Goal: Task Accomplishment & Management: Complete application form

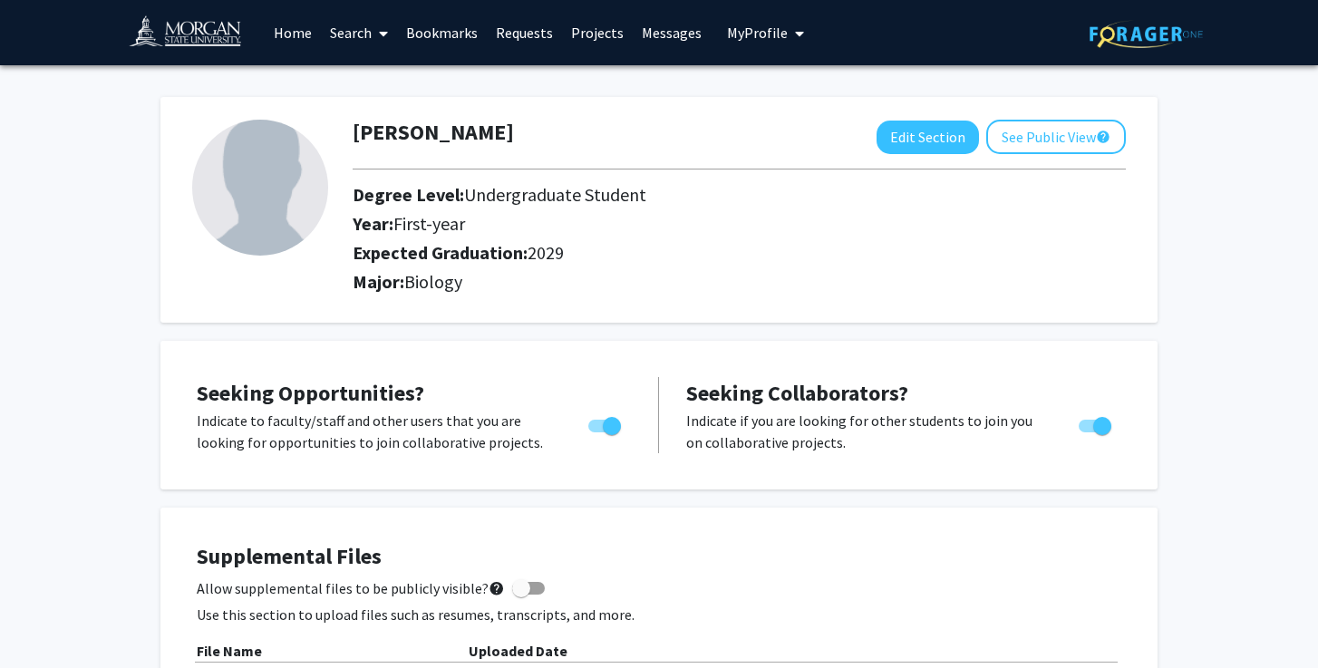
click at [359, 30] on link "Search" at bounding box center [359, 32] width 76 height 63
click at [414, 84] on span "Faculty/Staff" at bounding box center [387, 83] width 133 height 36
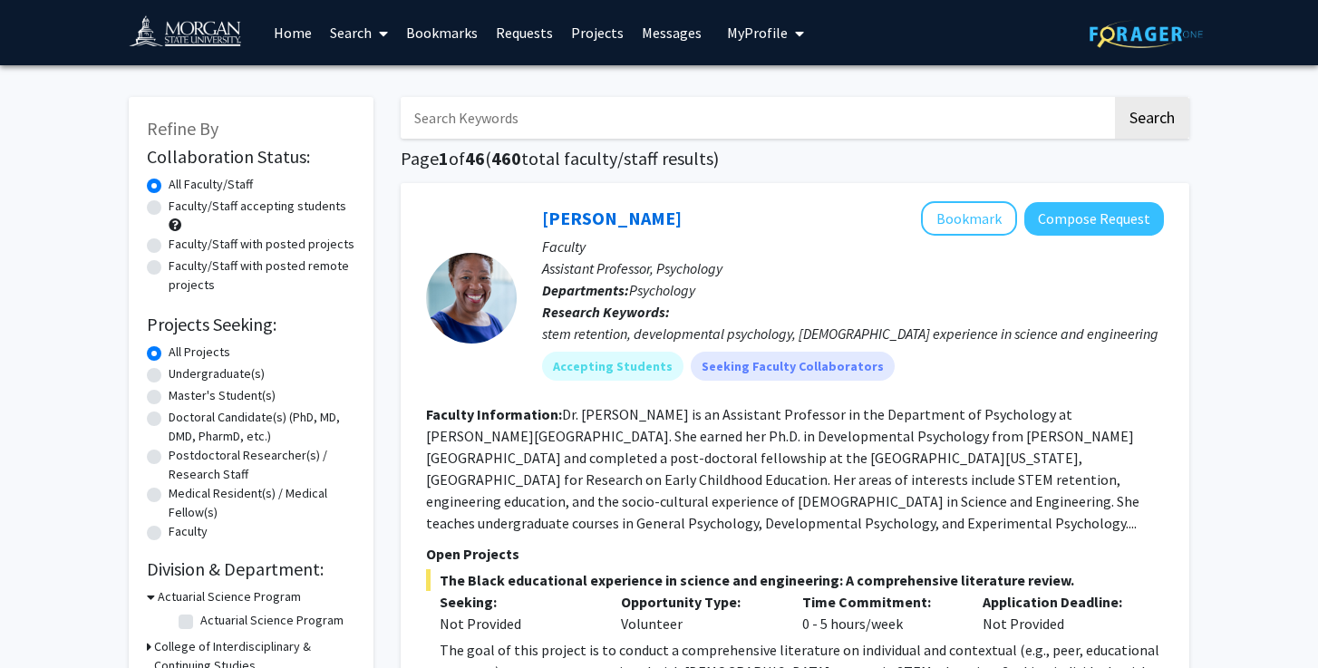
click at [509, 121] on input "Search Keywords" at bounding box center [757, 118] width 712 height 42
type input "li"
click at [1115, 97] on button "Search" at bounding box center [1152, 118] width 74 height 42
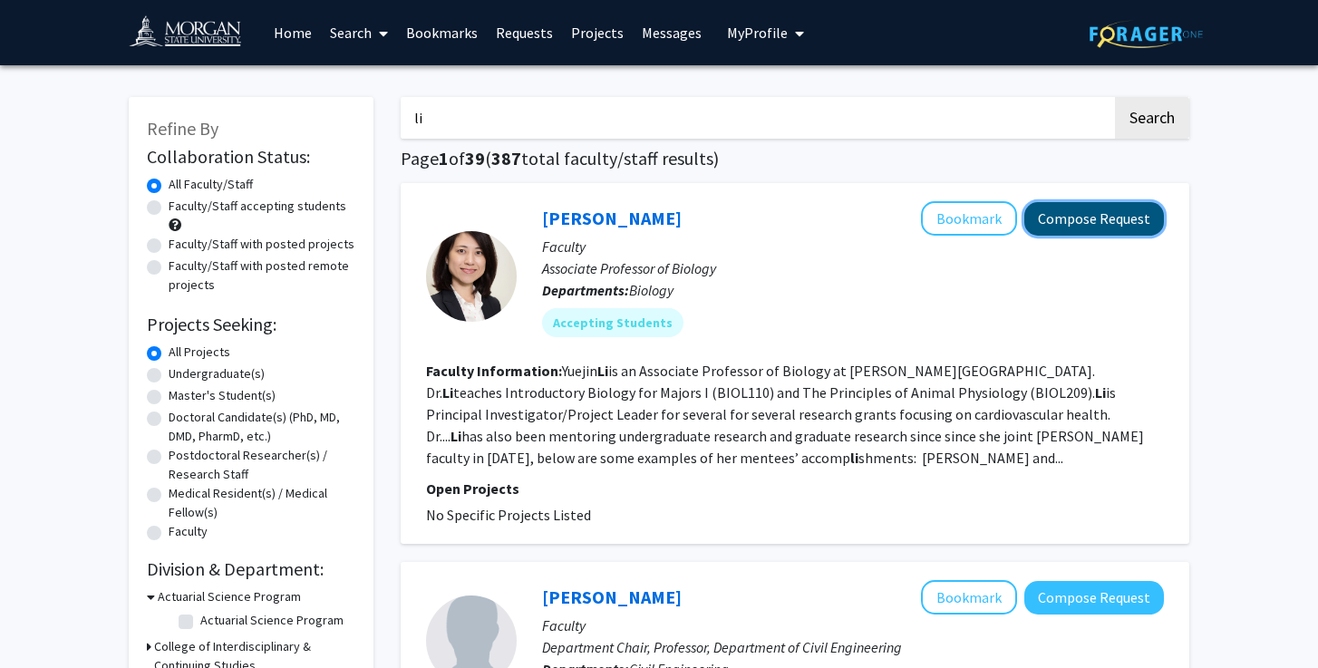
click at [1115, 210] on button "Compose Request" at bounding box center [1094, 219] width 140 height 34
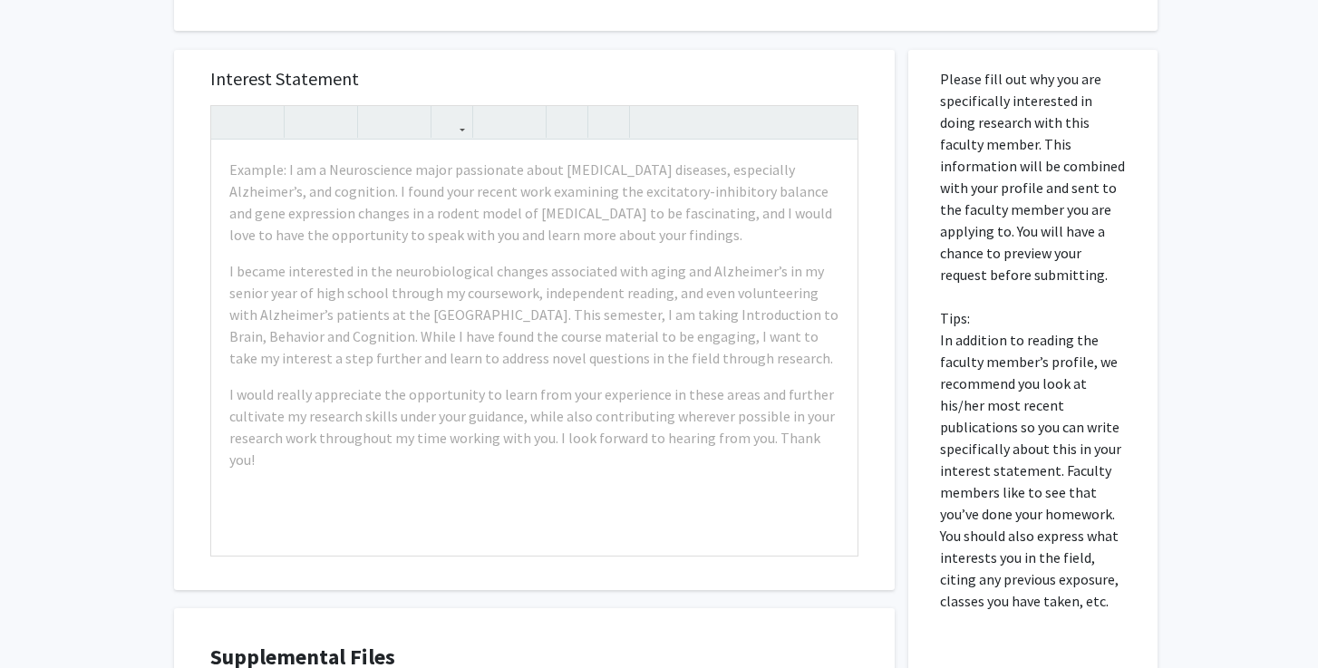
scroll to position [942, 0]
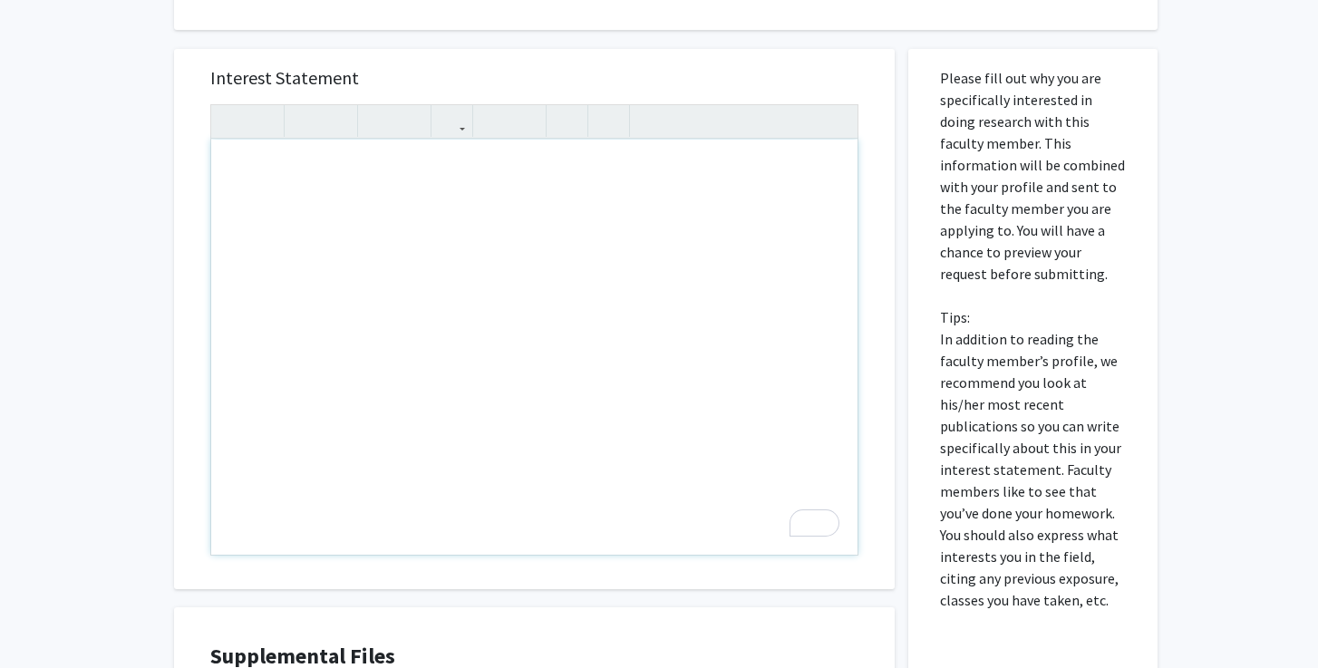
click at [407, 164] on div "To enrich screen reader interactions, please activate Accessibility in Grammarl…" at bounding box center [534, 347] width 646 height 415
click at [343, 140] on div "To enrich screen reader interactions, please activate Accessibility in Grammarl…" at bounding box center [534, 347] width 646 height 415
paste div "To enrich screen reader interactions, please activate Accessibility in Grammarl…"
type textarea "<p>Dear [PERSON_NAME],</p><br><p>My name is [Your Name], and I am a [Year, e.g.…"
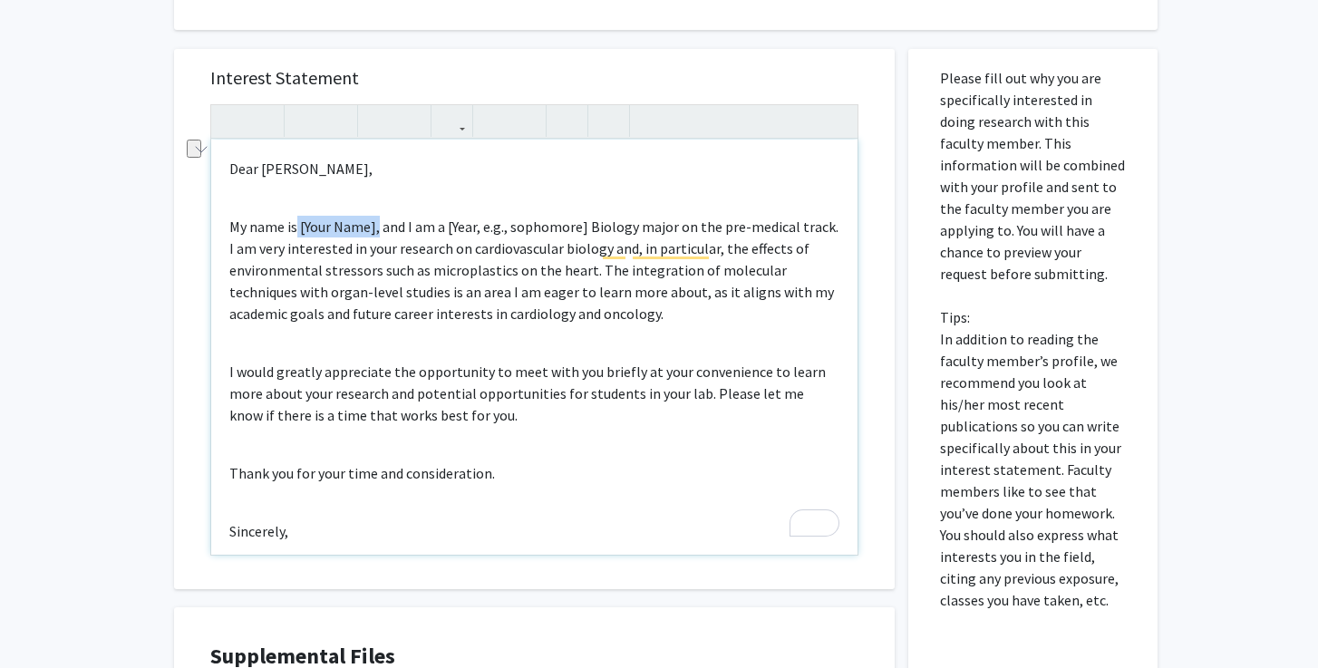
drag, startPoint x: 377, startPoint y: 181, endPoint x: 296, endPoint y: 181, distance: 80.7
click at [296, 216] on p "My name is [Your Name], and I am a [Year, e.g., sophomore] Biology major on the…" at bounding box center [534, 270] width 610 height 109
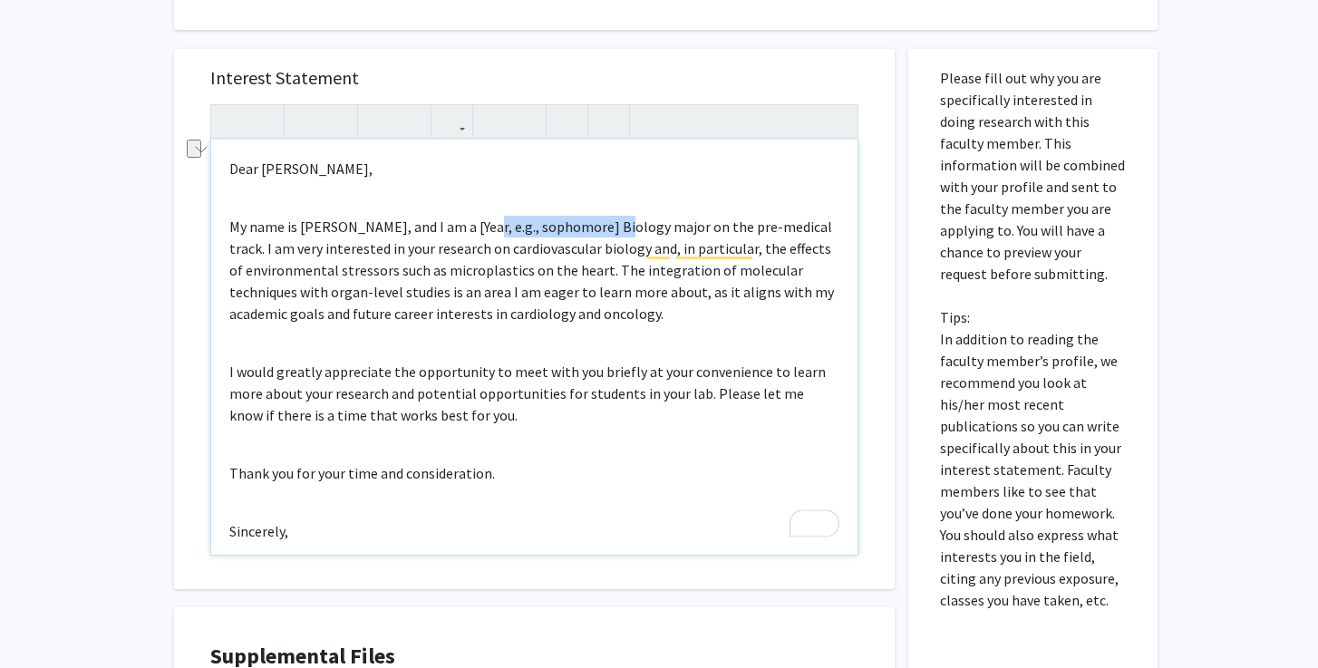
drag, startPoint x: 612, startPoint y: 187, endPoint x: 479, endPoint y: 181, distance: 133.4
click at [479, 216] on p "My name is [PERSON_NAME], and I am a [Year, e.g., sophomore] Biology major on t…" at bounding box center [534, 270] width 610 height 109
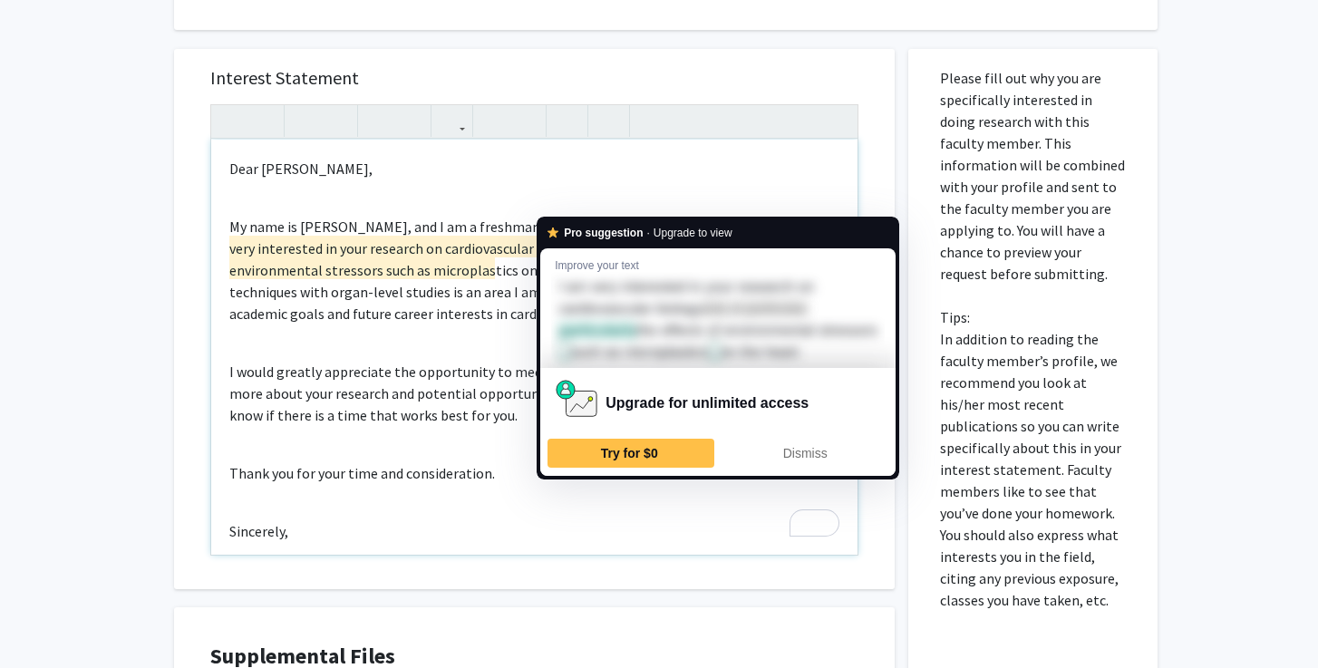
click at [515, 154] on div "Dear [PERSON_NAME], My name is [PERSON_NAME], and I am a freshman Biology major…" at bounding box center [534, 347] width 646 height 415
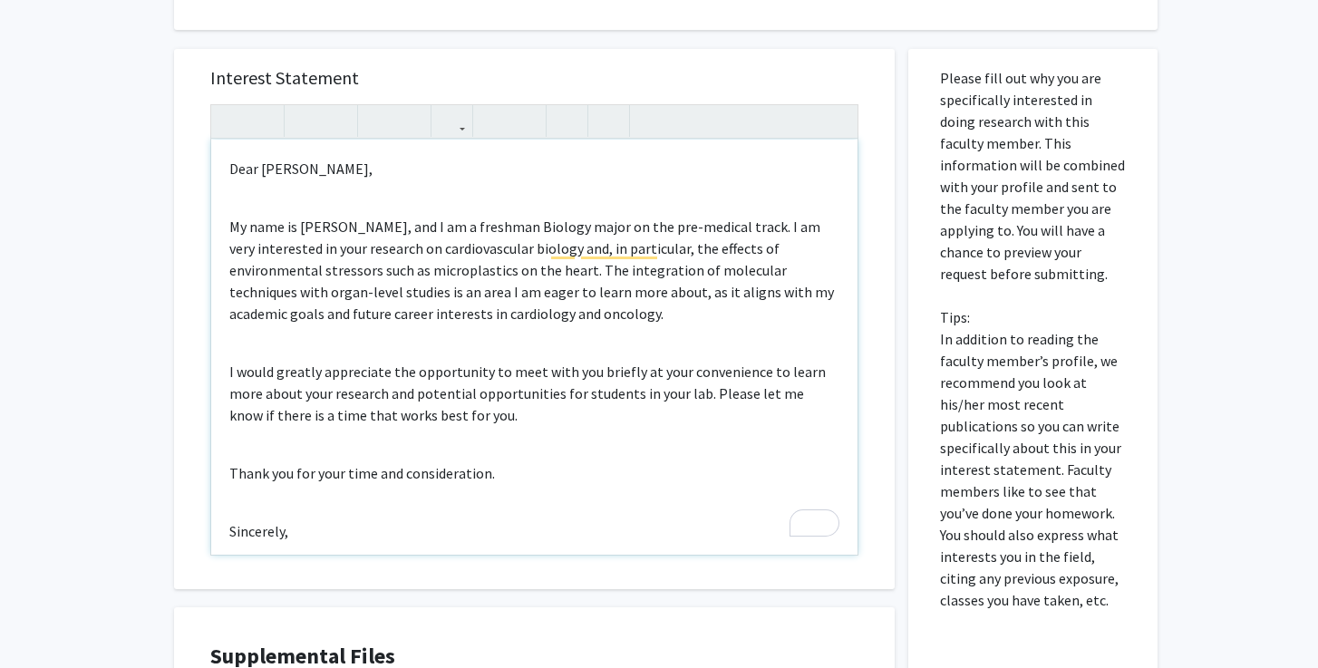
click at [760, 228] on p "My name is [PERSON_NAME], and I am a freshman Biology major on the pre-medical …" at bounding box center [534, 270] width 610 height 109
click at [278, 248] on p "My name is [PERSON_NAME], and I am a freshman Biology major on the pre-medical …" at bounding box center [534, 270] width 610 height 109
click at [288, 248] on p "My name is [PERSON_NAME], and I am a freshman Biology major on the pre-medical …" at bounding box center [534, 270] width 610 height 109
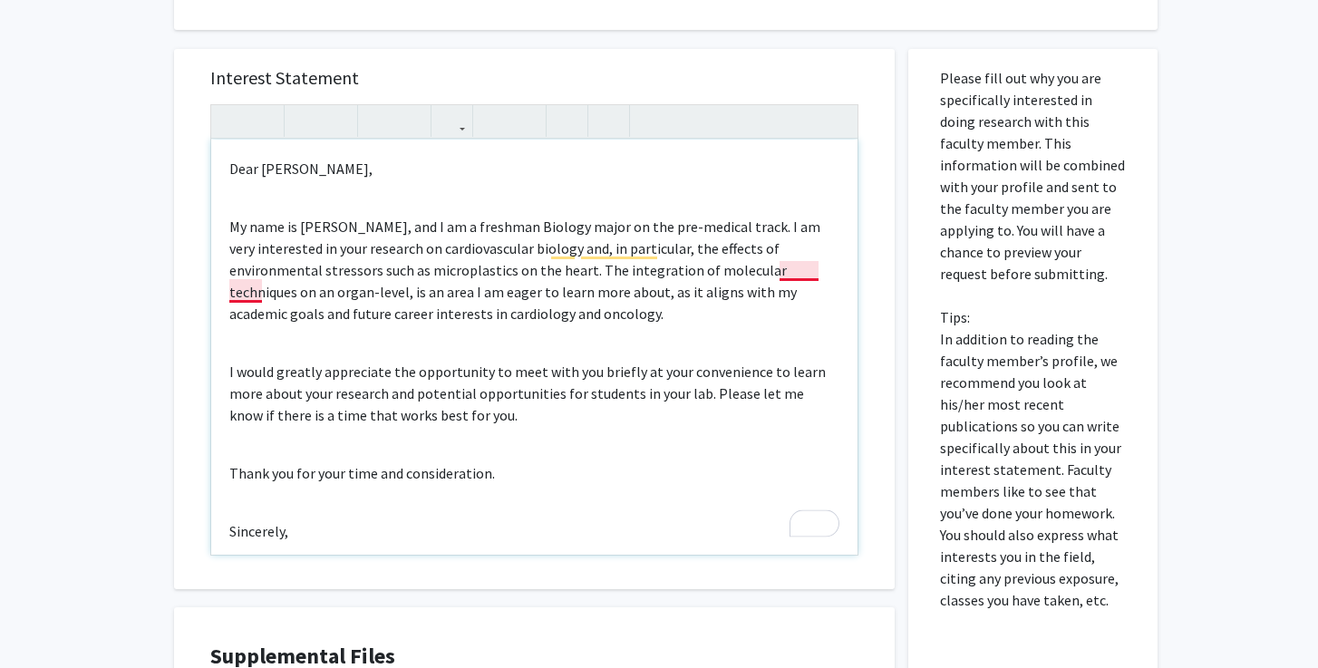
click at [791, 228] on p "My name is [PERSON_NAME], and I am a freshman Biology major on the pre-medical …" at bounding box center [534, 270] width 610 height 109
click at [294, 520] on p "Sincerely," at bounding box center [534, 531] width 610 height 22
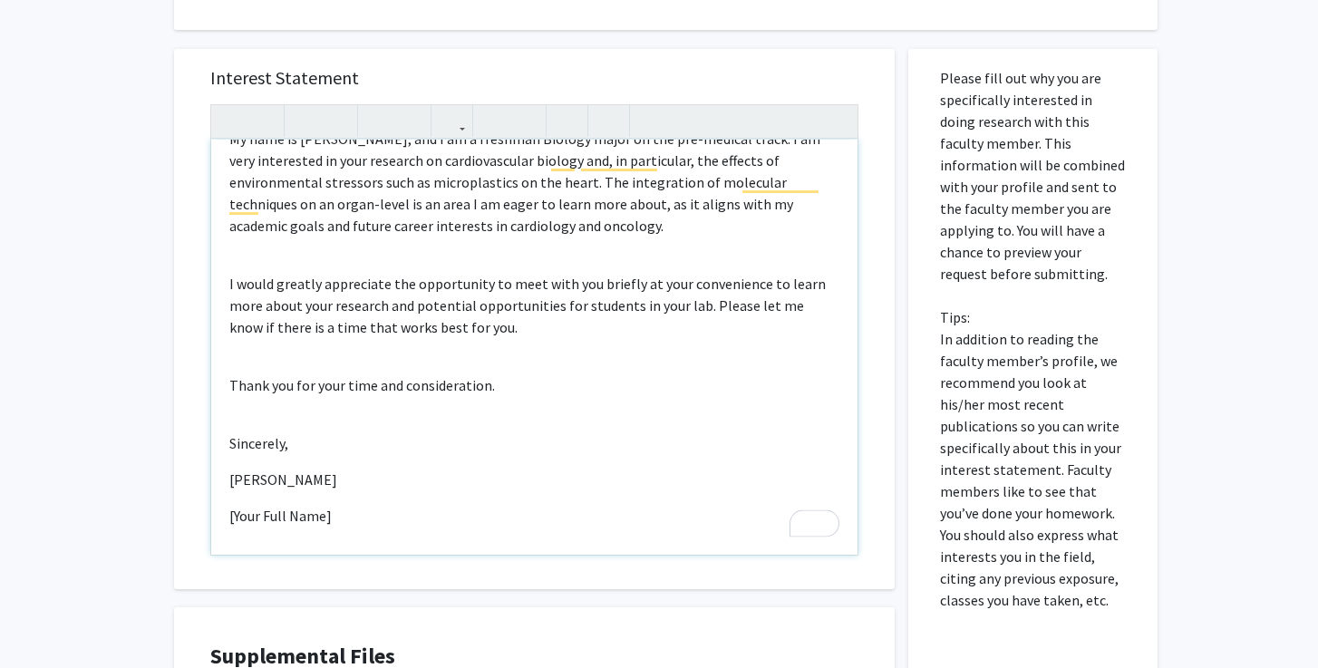
scroll to position [0, 0]
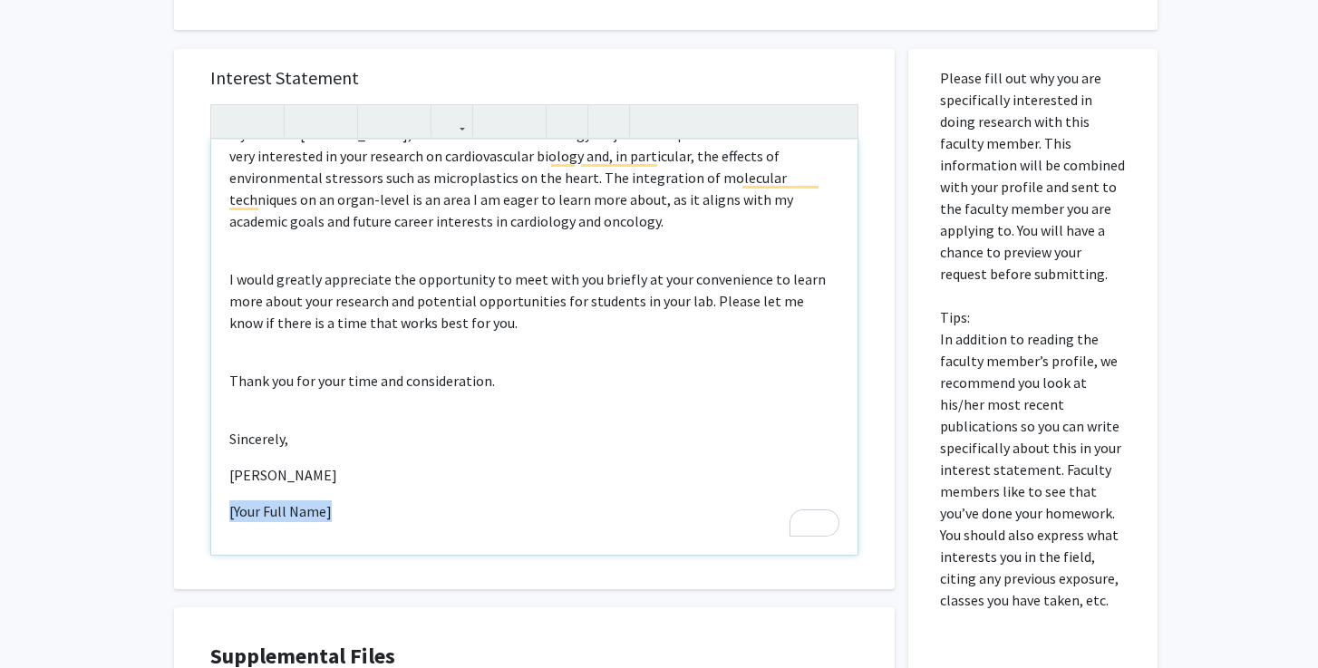
drag, startPoint x: 341, startPoint y: 471, endPoint x: 227, endPoint y: 458, distance: 115.0
click at [227, 458] on div "Dear [PERSON_NAME], My name is [PERSON_NAME], and I am a freshman Biology major…" at bounding box center [534, 347] width 646 height 415
type textarea "<p>Dear [PERSON_NAME],</p><br><p>My name is [PERSON_NAME], and I am a freshman …"
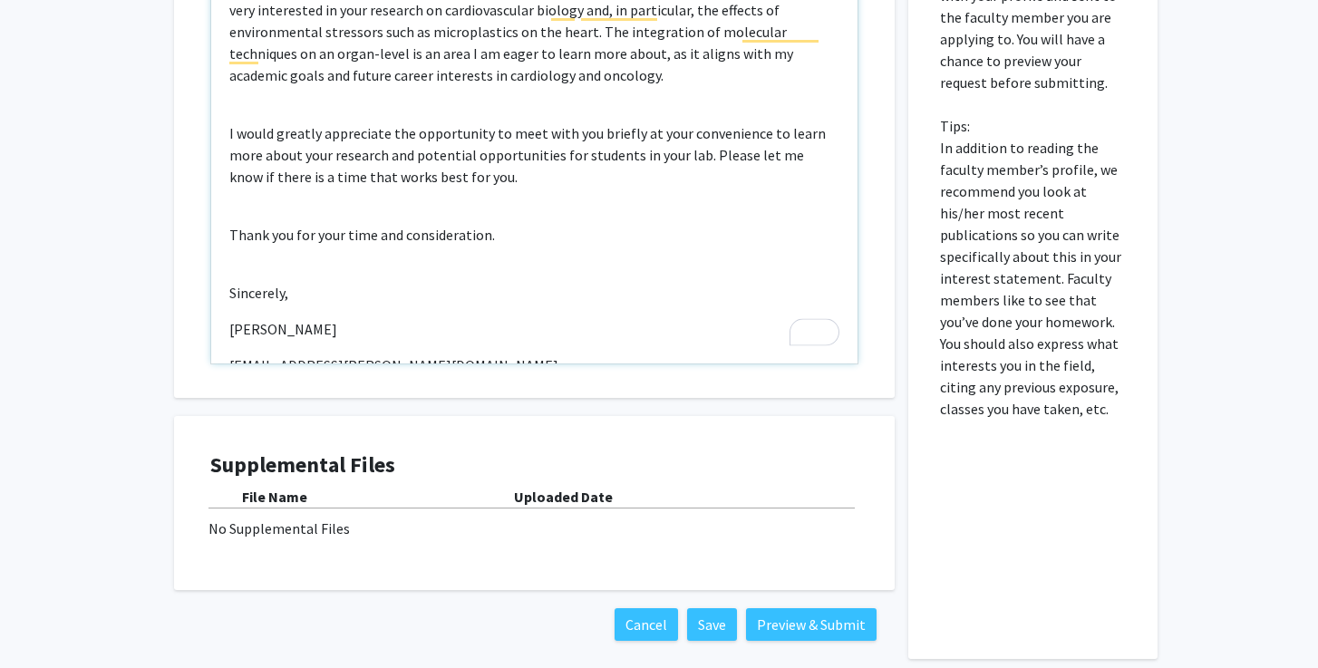
scroll to position [38, 0]
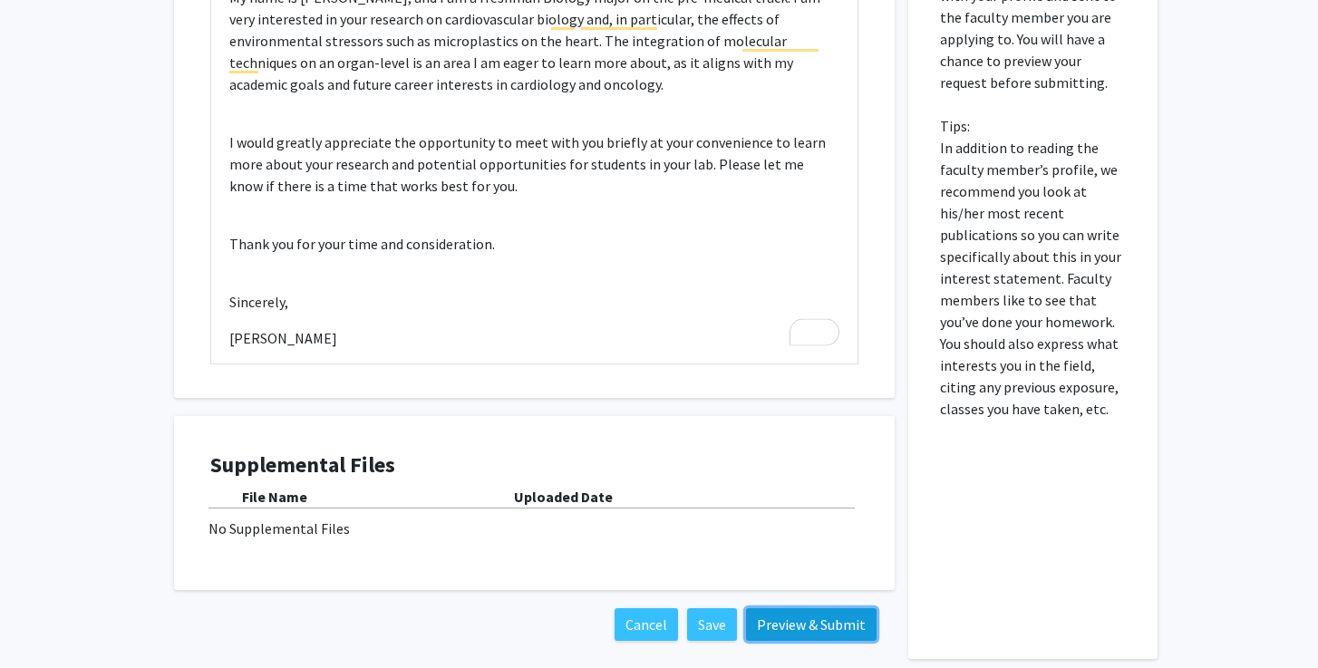
click at [824, 608] on button "Preview & Submit" at bounding box center [811, 624] width 131 height 33
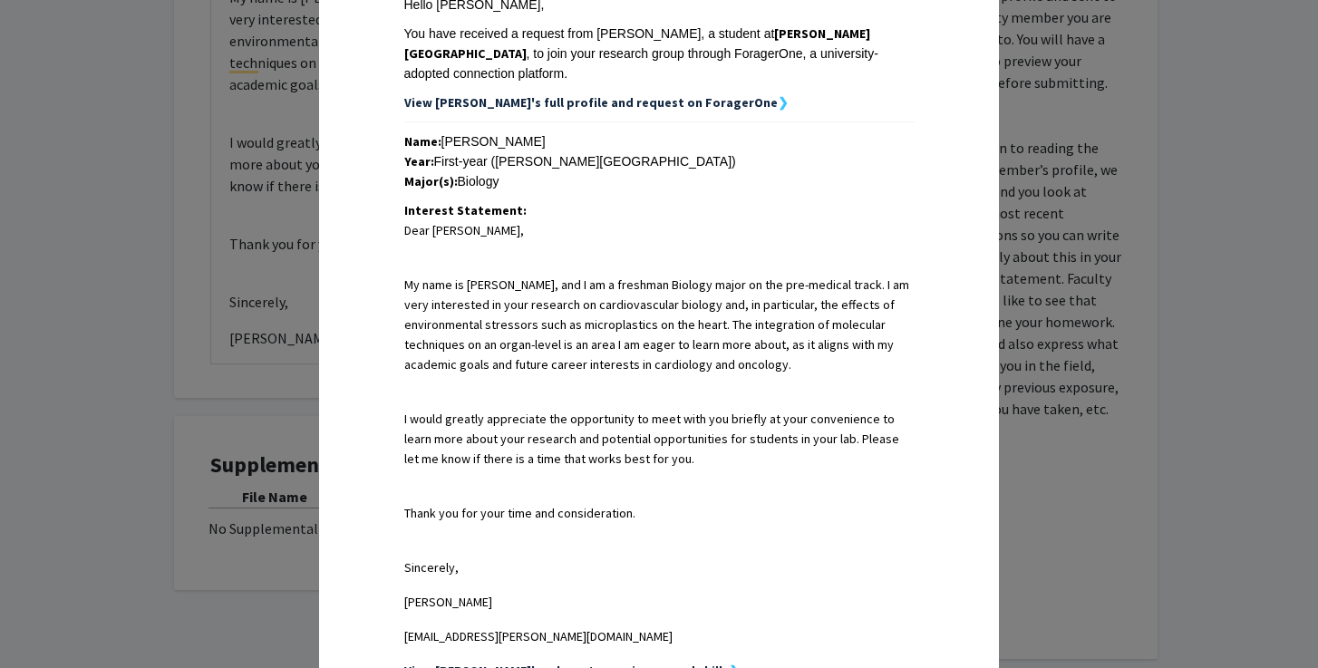
scroll to position [291, 0]
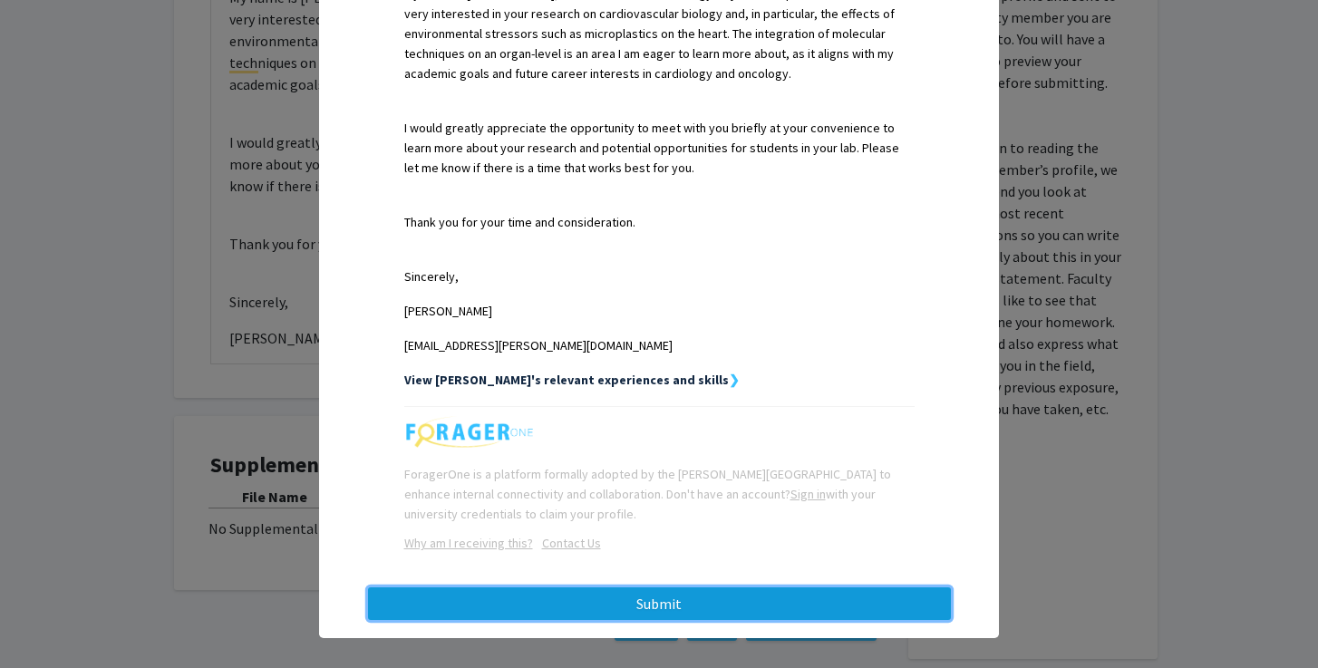
click at [652, 605] on button "Submit" at bounding box center [659, 603] width 583 height 33
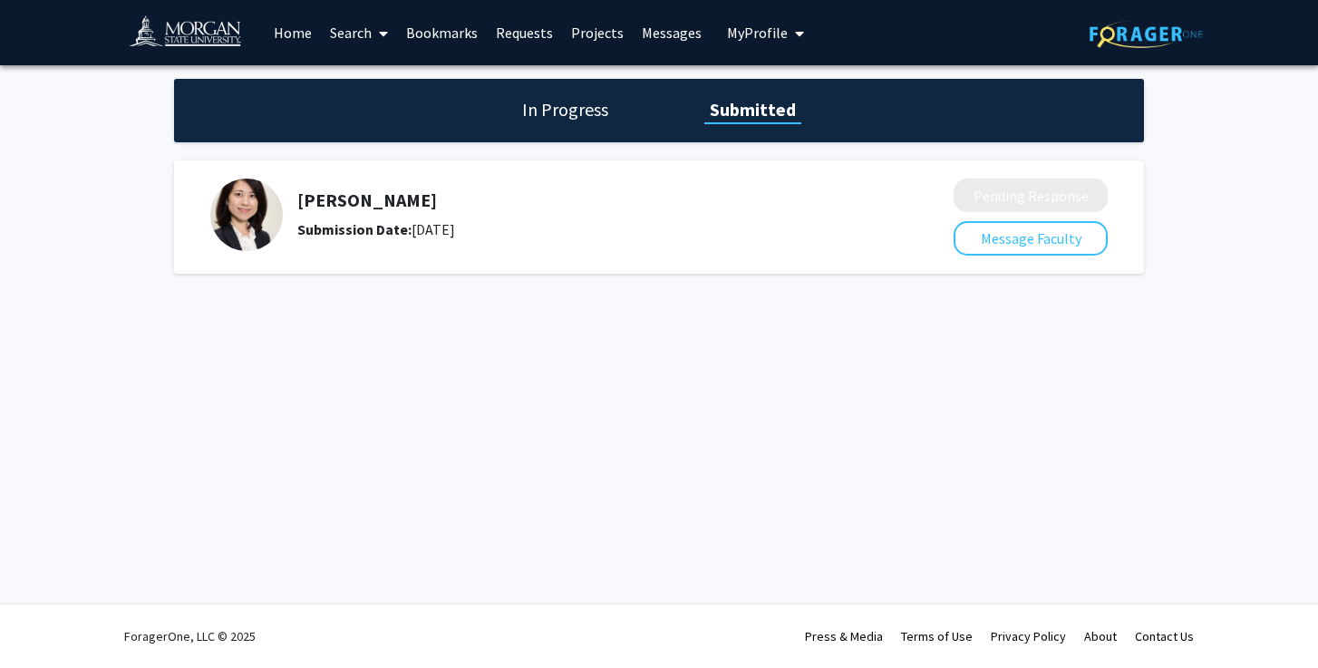
click at [539, 122] on div "In Progress Submitted" at bounding box center [659, 110] width 970 height 63
click at [459, 199] on h5 "[PERSON_NAME]" at bounding box center [577, 200] width 560 height 22
click at [237, 204] on img at bounding box center [246, 215] width 73 height 73
click at [238, 202] on img at bounding box center [246, 215] width 73 height 73
click at [585, 111] on h1 "In Progress" at bounding box center [565, 109] width 97 height 25
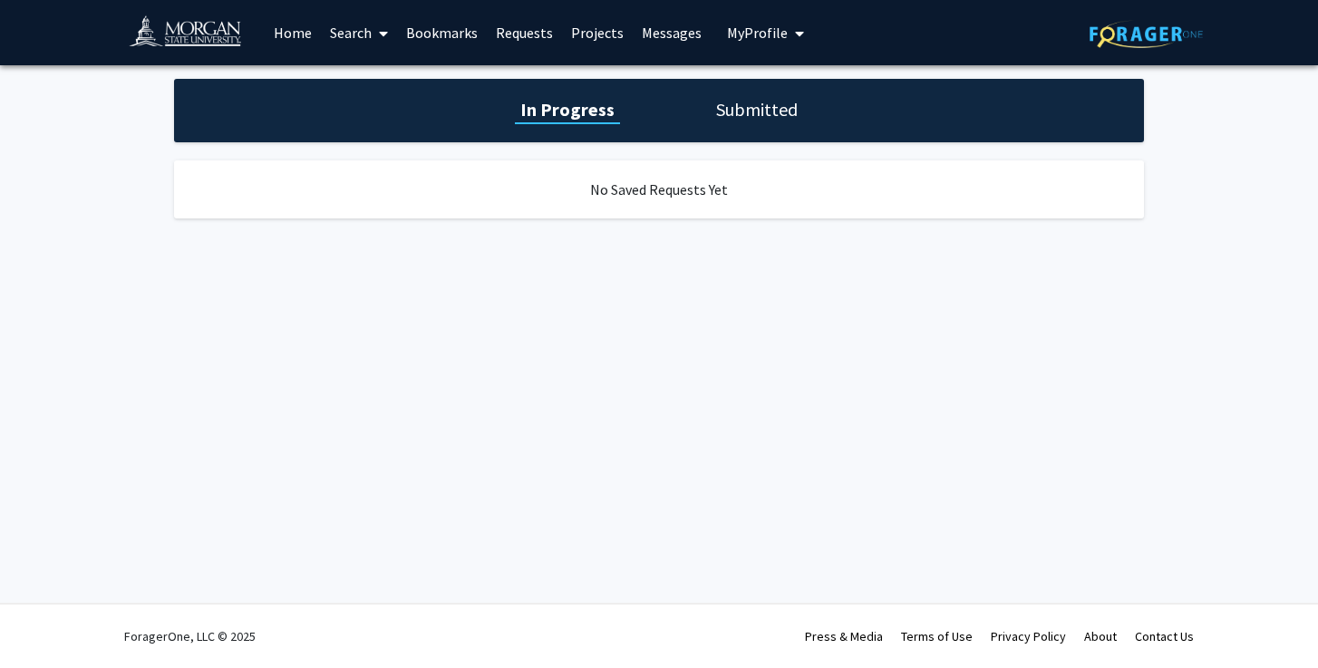
click at [774, 110] on h1 "Submitted" at bounding box center [757, 109] width 92 height 25
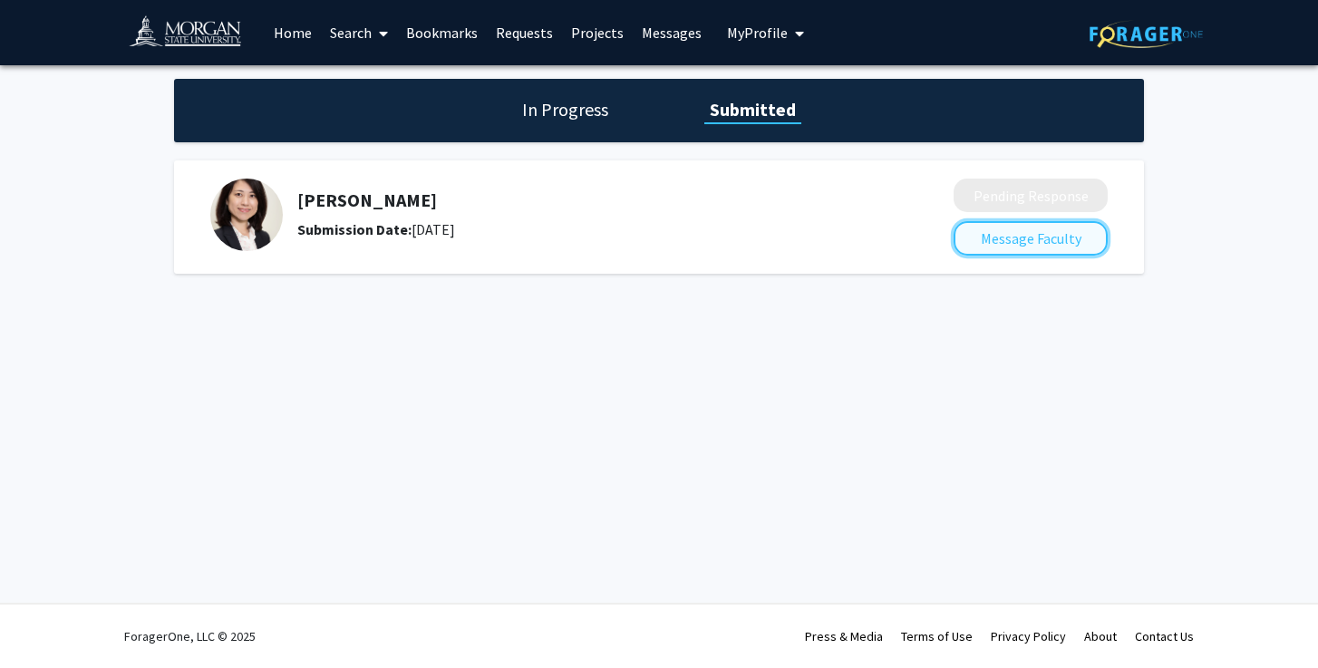
click at [985, 248] on button "Message Faculty" at bounding box center [1031, 238] width 154 height 34
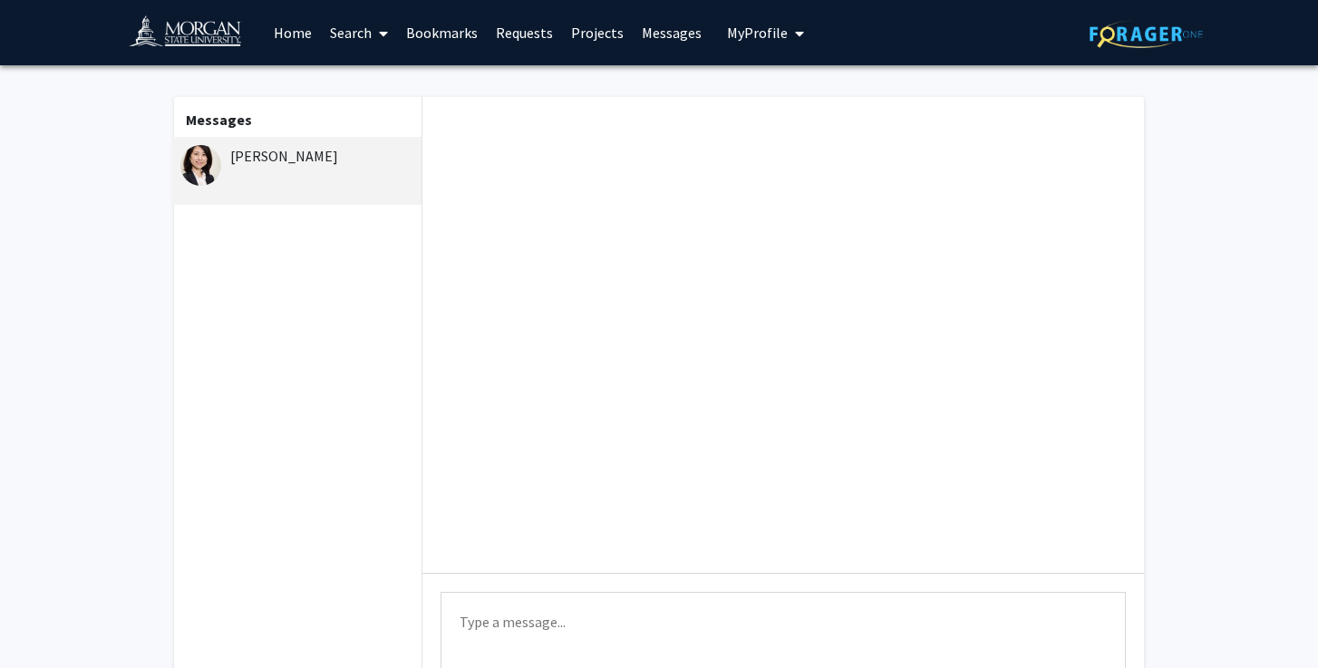
click at [283, 32] on link "Home" at bounding box center [293, 32] width 56 height 63
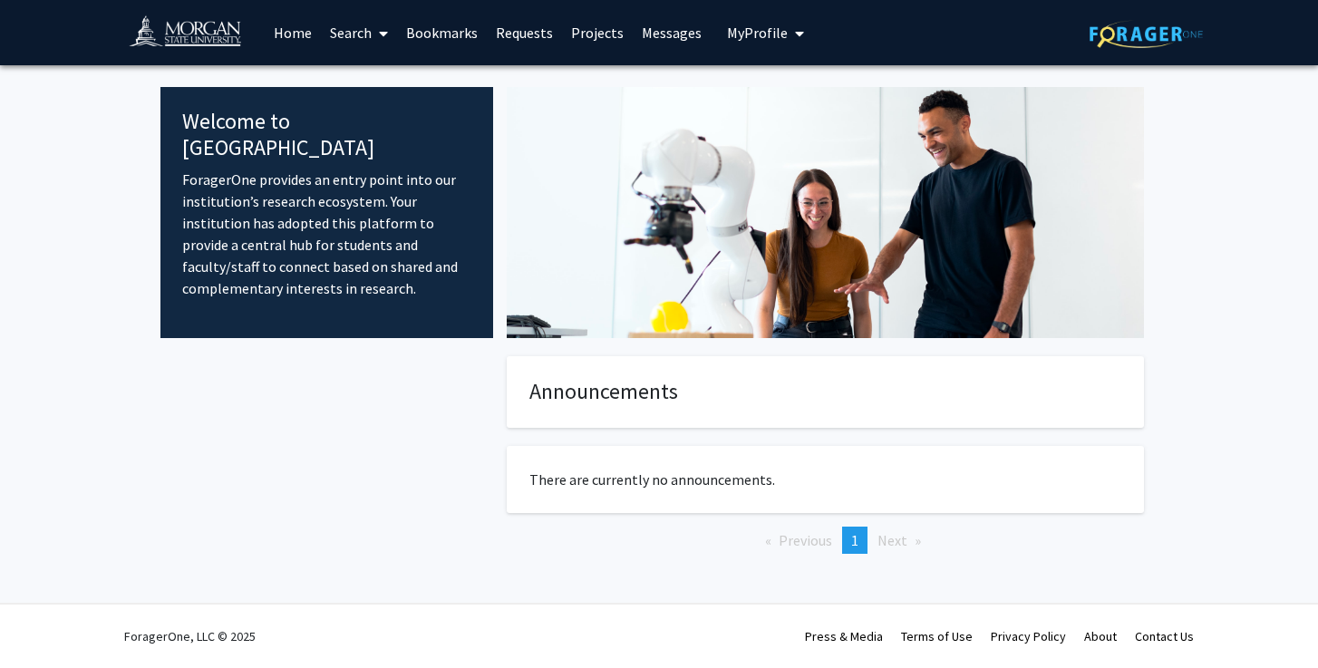
click at [776, 31] on span "My Profile" at bounding box center [757, 33] width 61 height 18
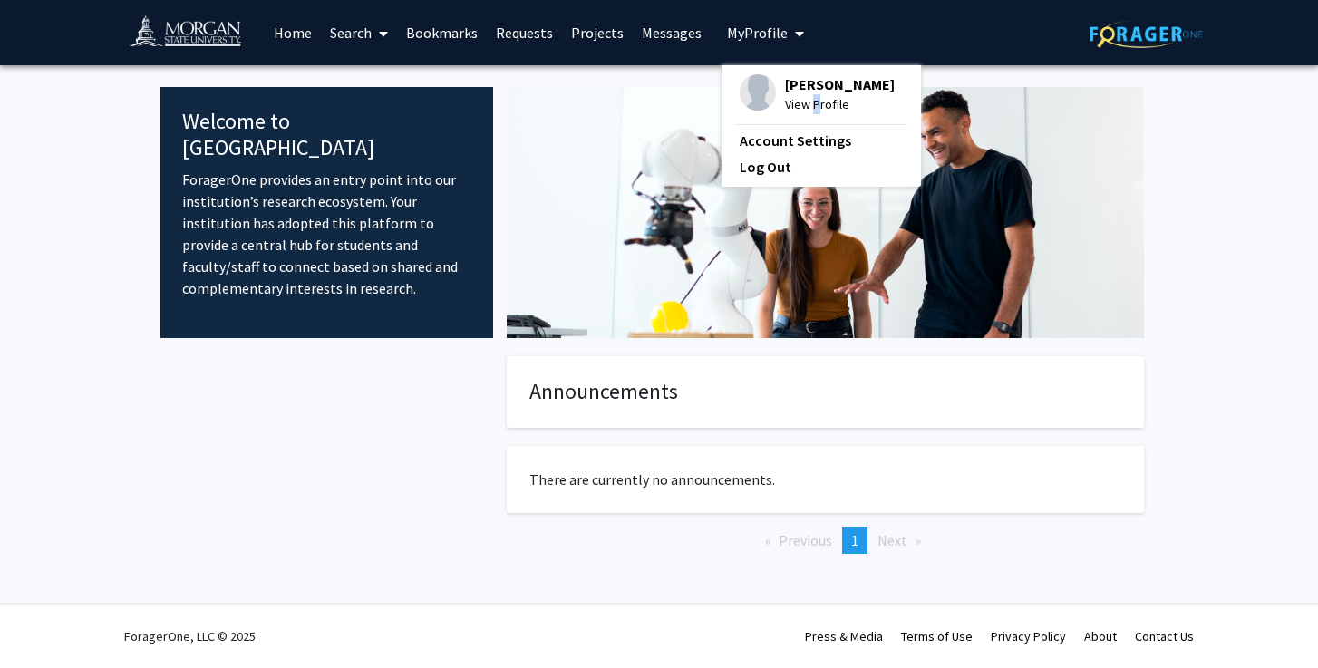
click at [807, 112] on span "View Profile" at bounding box center [840, 104] width 110 height 20
